Goal: Information Seeking & Learning: Check status

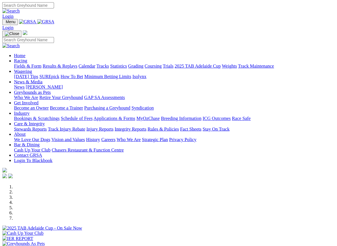
scroll to position [481, 0]
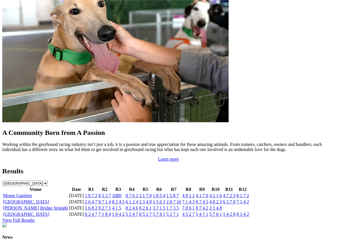
click at [240, 199] on link "7 1 4 2" at bounding box center [242, 201] width 12 height 5
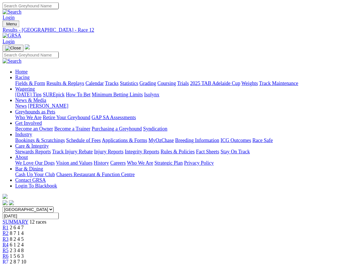
scroll to position [1, 0]
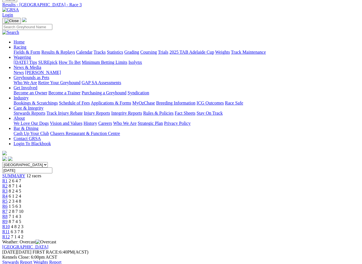
scroll to position [22, 0]
click at [8, 179] on link "R1" at bounding box center [4, 181] width 5 height 5
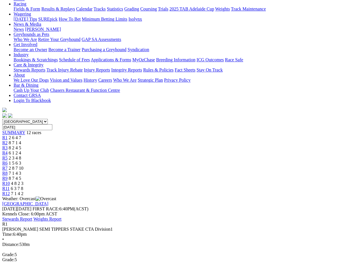
scroll to position [66, 0]
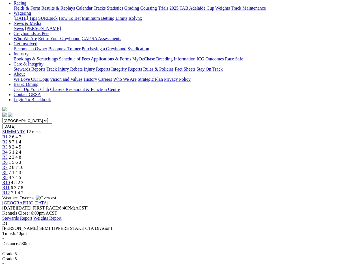
click at [8, 140] on span "R2" at bounding box center [4, 142] width 5 height 5
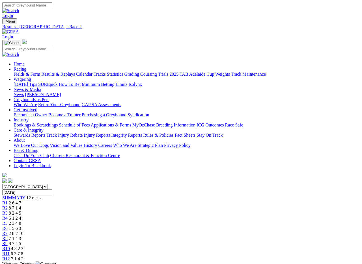
click at [8, 211] on link "R3" at bounding box center [4, 213] width 5 height 5
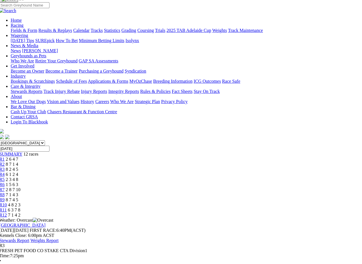
scroll to position [40, 3]
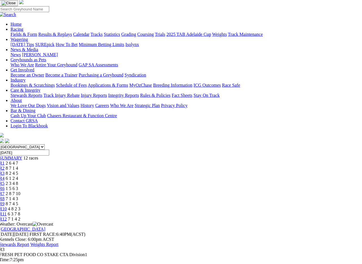
click at [5, 176] on span "R4" at bounding box center [1, 178] width 5 height 5
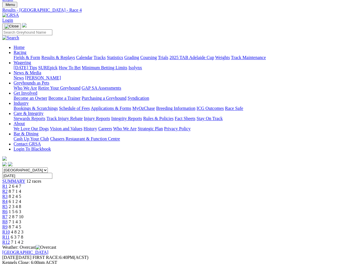
scroll to position [11, 0]
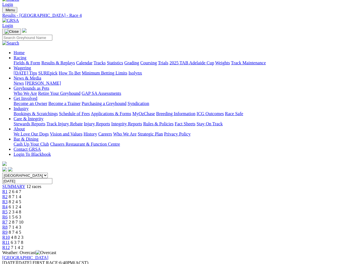
click at [8, 210] on link "R5" at bounding box center [4, 212] width 5 height 5
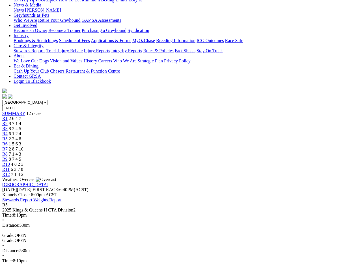
scroll to position [76, 0]
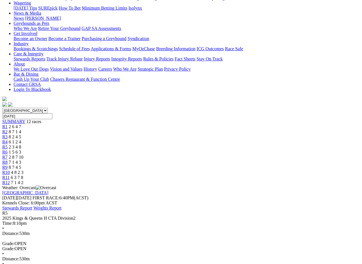
click at [8, 150] on link "R6" at bounding box center [4, 152] width 5 height 5
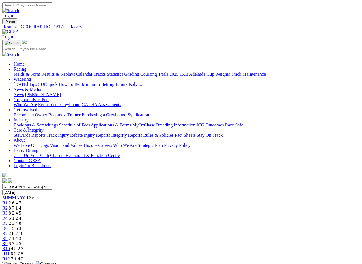
click at [8, 231] on span "R7" at bounding box center [4, 233] width 5 height 5
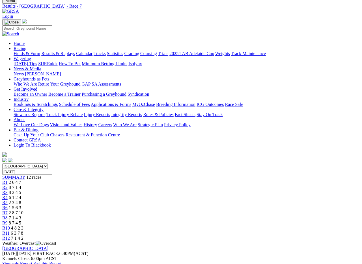
scroll to position [20, 0]
click at [8, 216] on link "R8" at bounding box center [4, 218] width 5 height 5
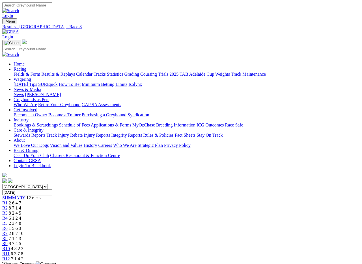
click at [8, 242] on span "R9" at bounding box center [4, 244] width 5 height 5
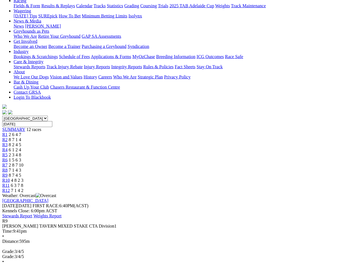
scroll to position [68, 0]
click at [10, 179] on span "R10" at bounding box center [6, 181] width 8 height 5
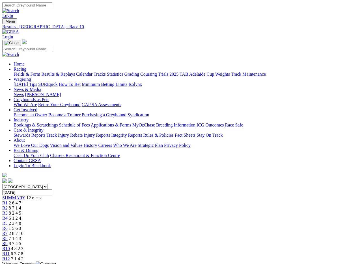
click at [10, 252] on link "R11" at bounding box center [5, 254] width 7 height 5
click at [10, 257] on span "R12" at bounding box center [6, 259] width 8 height 5
click at [20, 72] on link "Fields & Form" at bounding box center [27, 74] width 27 height 5
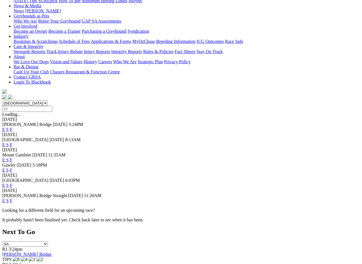
scroll to position [84, 0]
click at [12, 158] on link "F" at bounding box center [11, 160] width 3 height 5
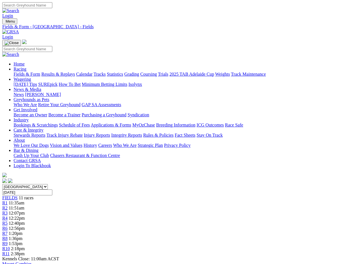
click at [71, 72] on link "Results & Replays" at bounding box center [58, 74] width 34 height 5
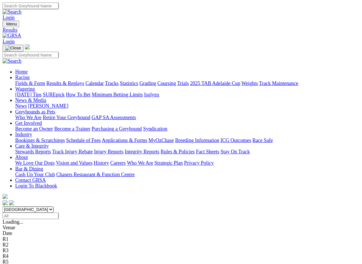
scroll to position [1, 0]
